Goal: Task Accomplishment & Management: Use online tool/utility

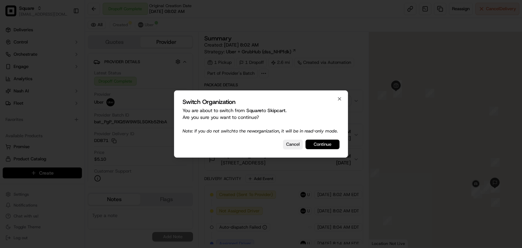
click at [324, 149] on button "Continue" at bounding box center [322, 145] width 34 height 10
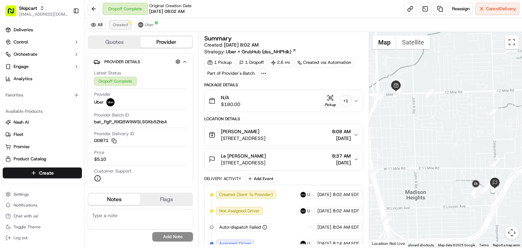
click at [120, 23] on span "Created" at bounding box center [120, 24] width 15 height 5
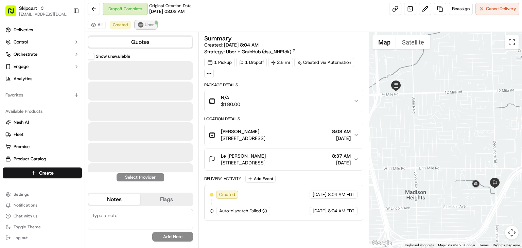
click at [148, 21] on button "Uber" at bounding box center [146, 25] width 22 height 8
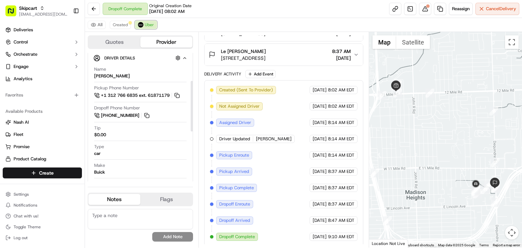
scroll to position [197, 0]
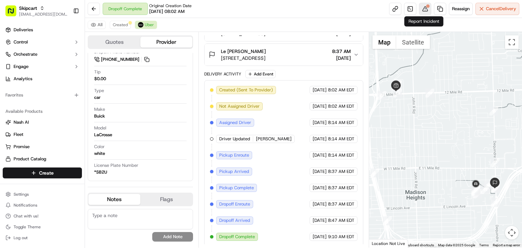
click at [425, 8] on button at bounding box center [425, 9] width 12 height 12
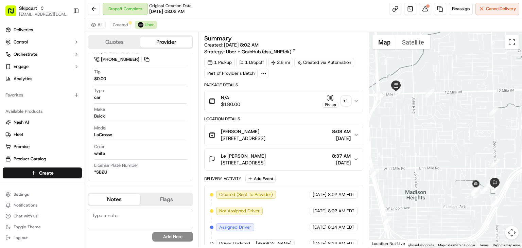
click at [356, 101] on icon "button" at bounding box center [355, 100] width 5 height 5
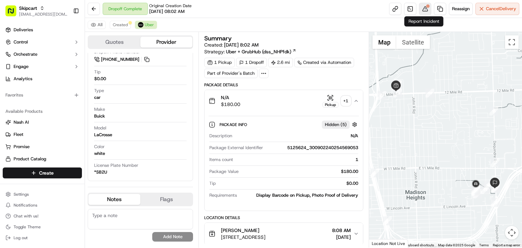
click at [424, 7] on button at bounding box center [425, 9] width 12 height 12
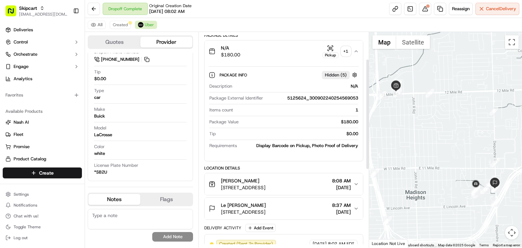
scroll to position [46, 0]
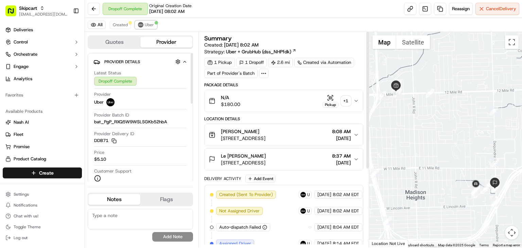
click at [145, 25] on span "Uber" at bounding box center [149, 24] width 9 height 5
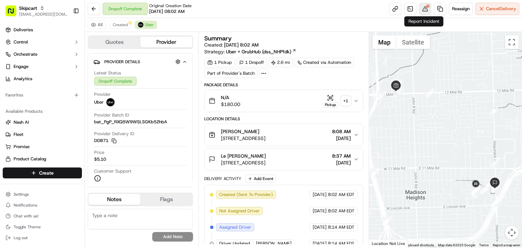
click at [419, 8] on button at bounding box center [425, 9] width 12 height 12
click at [323, 98] on div "Pickup" at bounding box center [330, 100] width 16 height 13
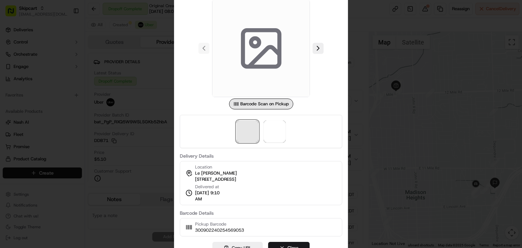
click at [250, 132] on span at bounding box center [247, 132] width 22 height 22
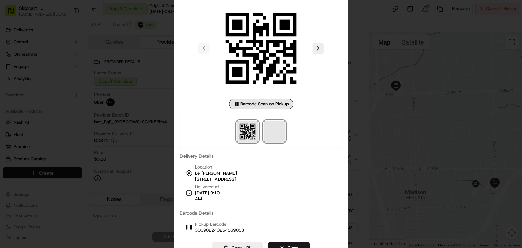
click at [265, 128] on span at bounding box center [275, 132] width 22 height 22
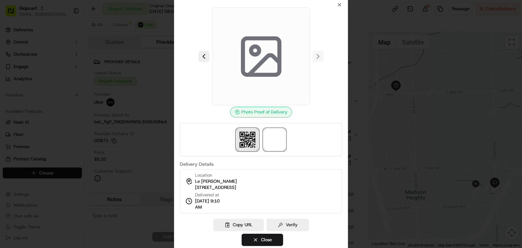
click at [250, 143] on img at bounding box center [247, 140] width 22 height 22
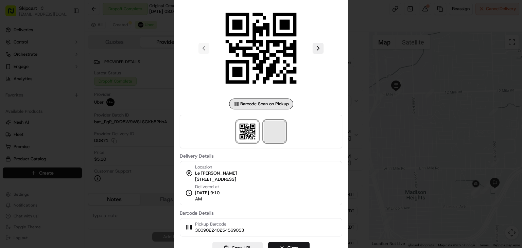
click at [272, 136] on span at bounding box center [275, 132] width 22 height 22
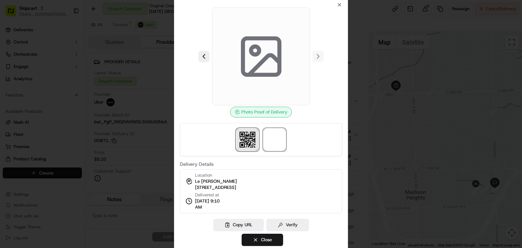
click at [249, 133] on img at bounding box center [247, 140] width 22 height 22
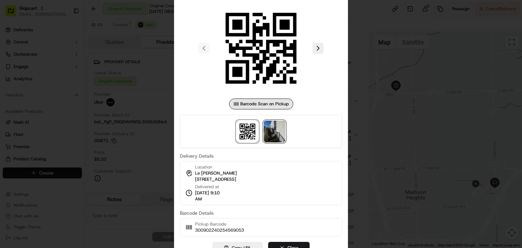
click at [272, 131] on img at bounding box center [275, 132] width 22 height 22
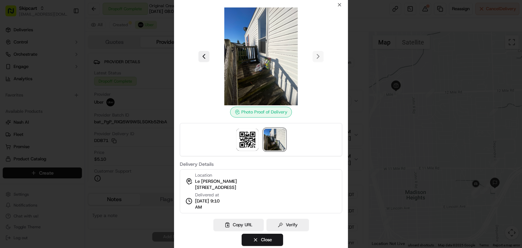
click at [226, 188] on span "26131 Dequindre Rd, Madison Heights, MI 48071, USA" at bounding box center [215, 187] width 41 height 6
copy div "26131 Dequindre Rd, Madison Heights, MI 48071, USA"
